Goal: Information Seeking & Learning: Learn about a topic

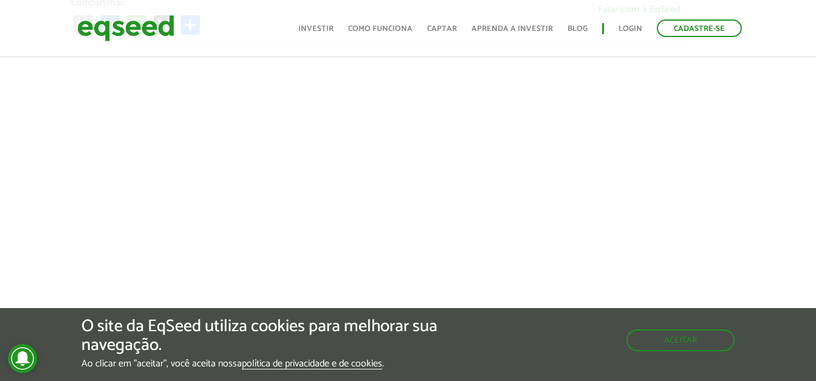
scroll to position [486, 0]
click at [665, 345] on button "Aceitar" at bounding box center [682, 338] width 106 height 19
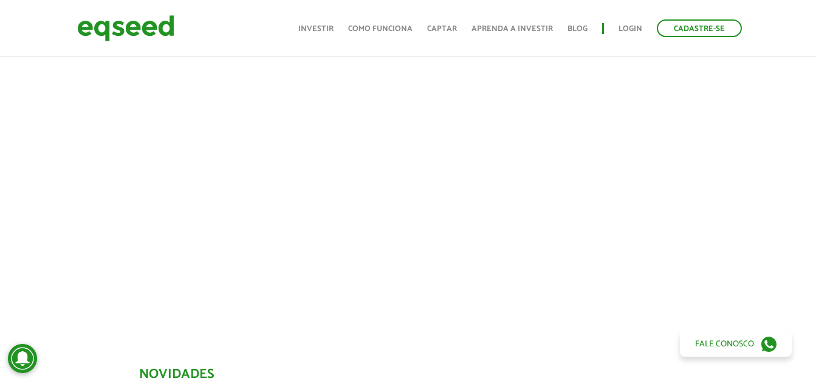
scroll to position [547, 0]
